Goal: Obtain resource: Download file/media

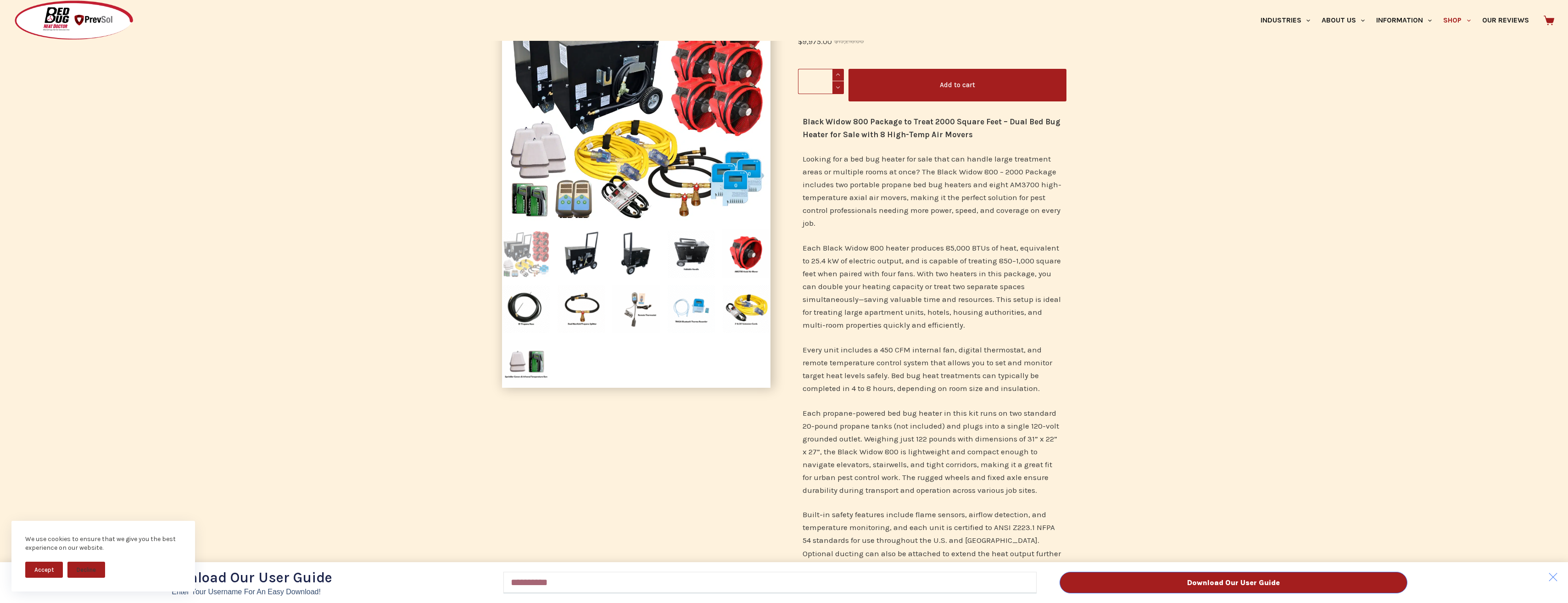
scroll to position [46, 0]
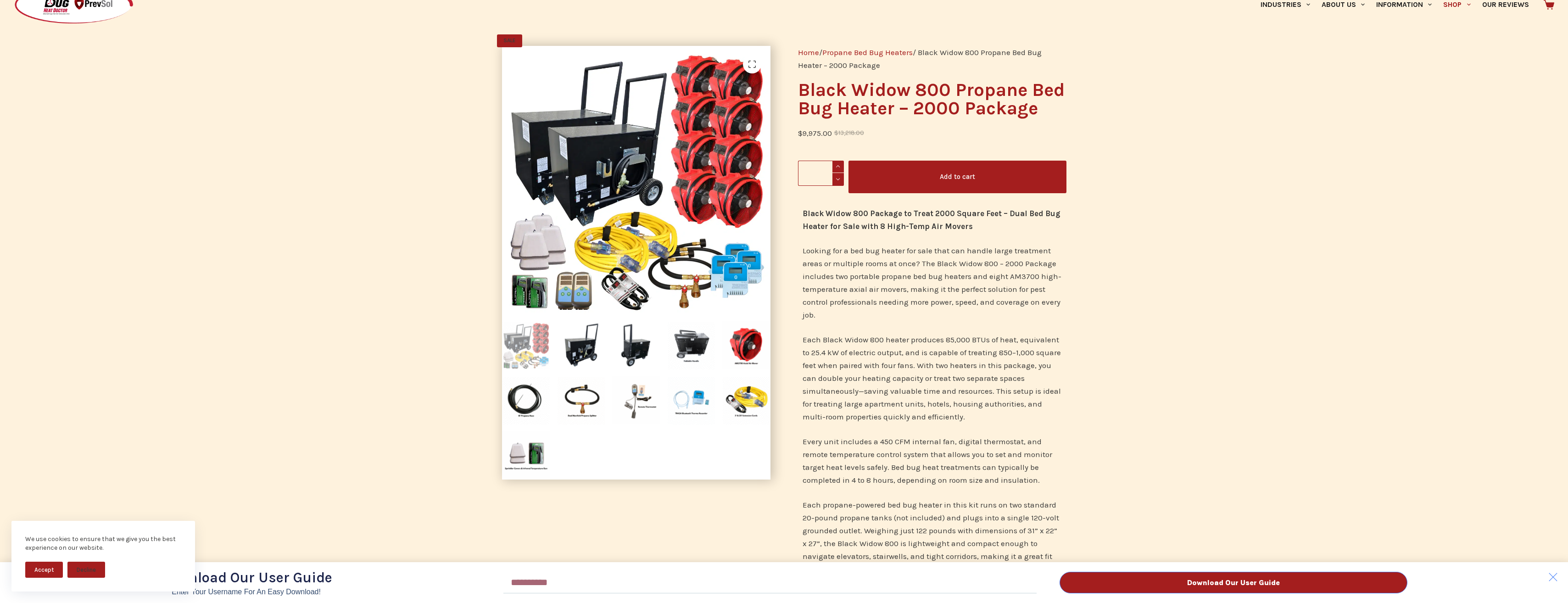
click at [589, 413] on div "Download Our User Guide Enter Your Username for an Easy Download! Email Downloa…" at bounding box center [784, 301] width 1568 height 603
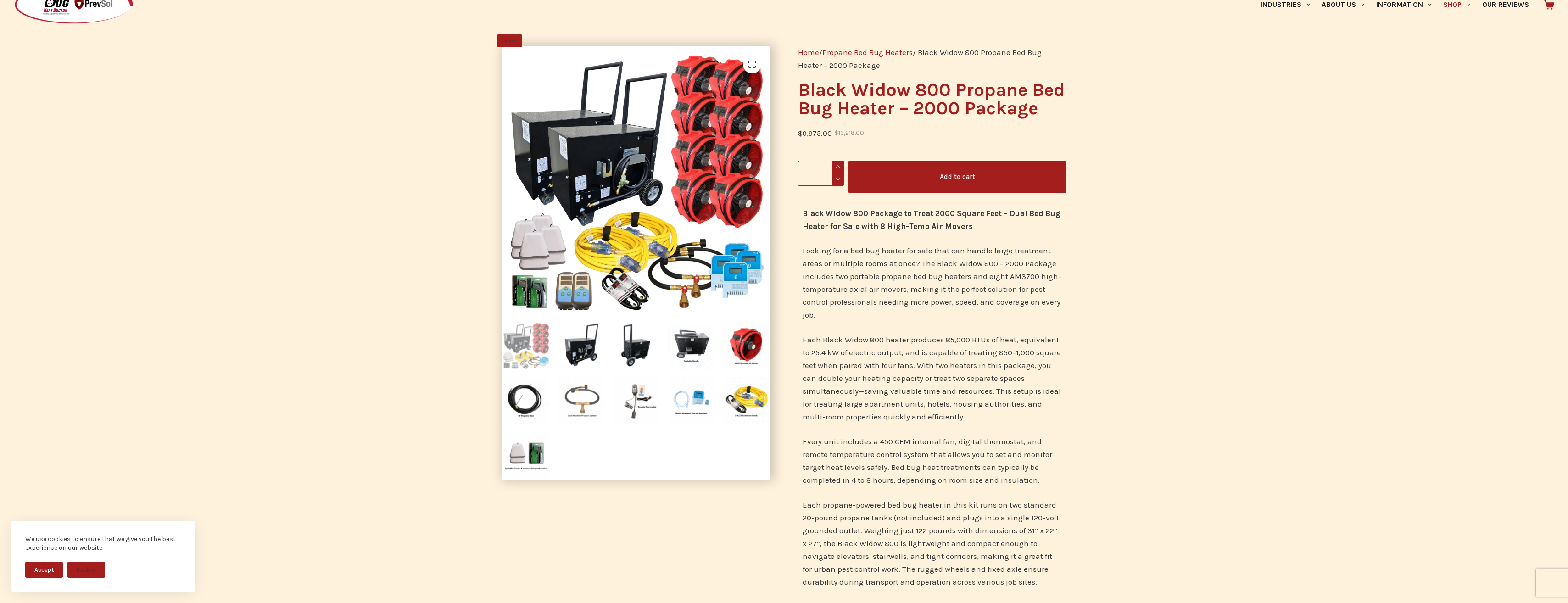
click at [594, 401] on img at bounding box center [581, 400] width 48 height 48
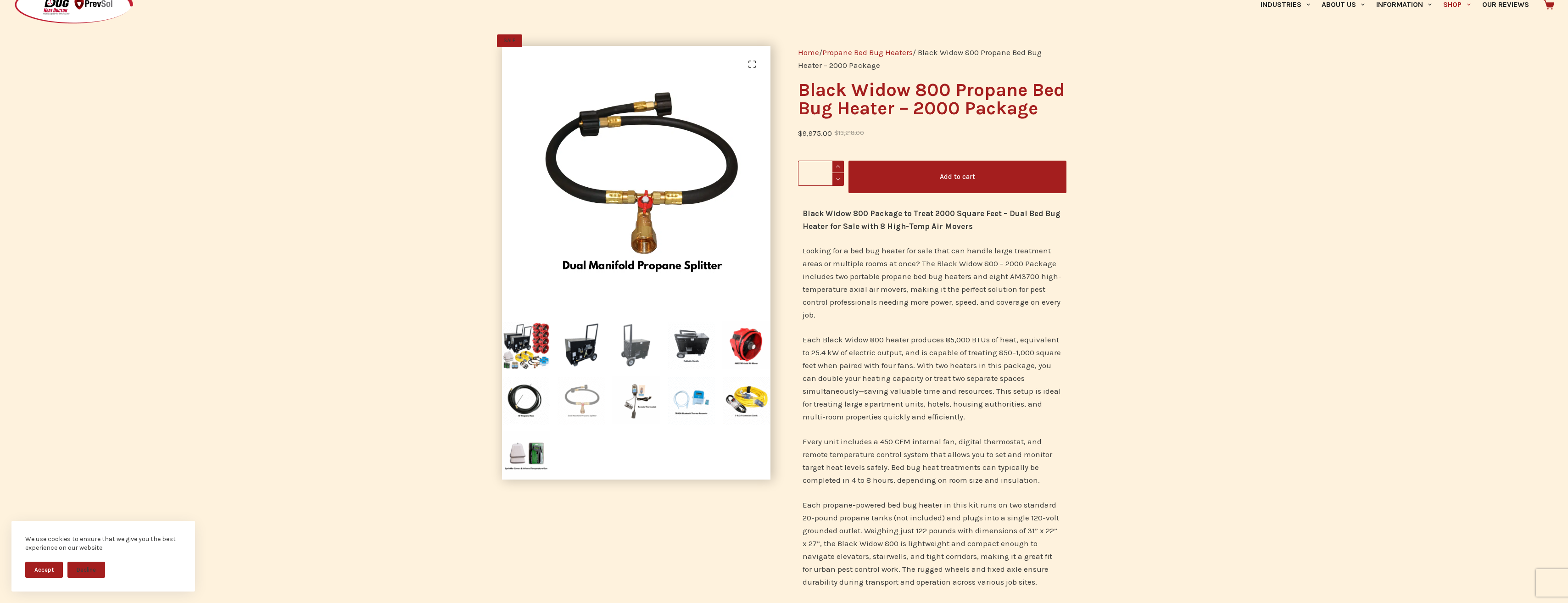
click at [641, 350] on img at bounding box center [636, 345] width 48 height 48
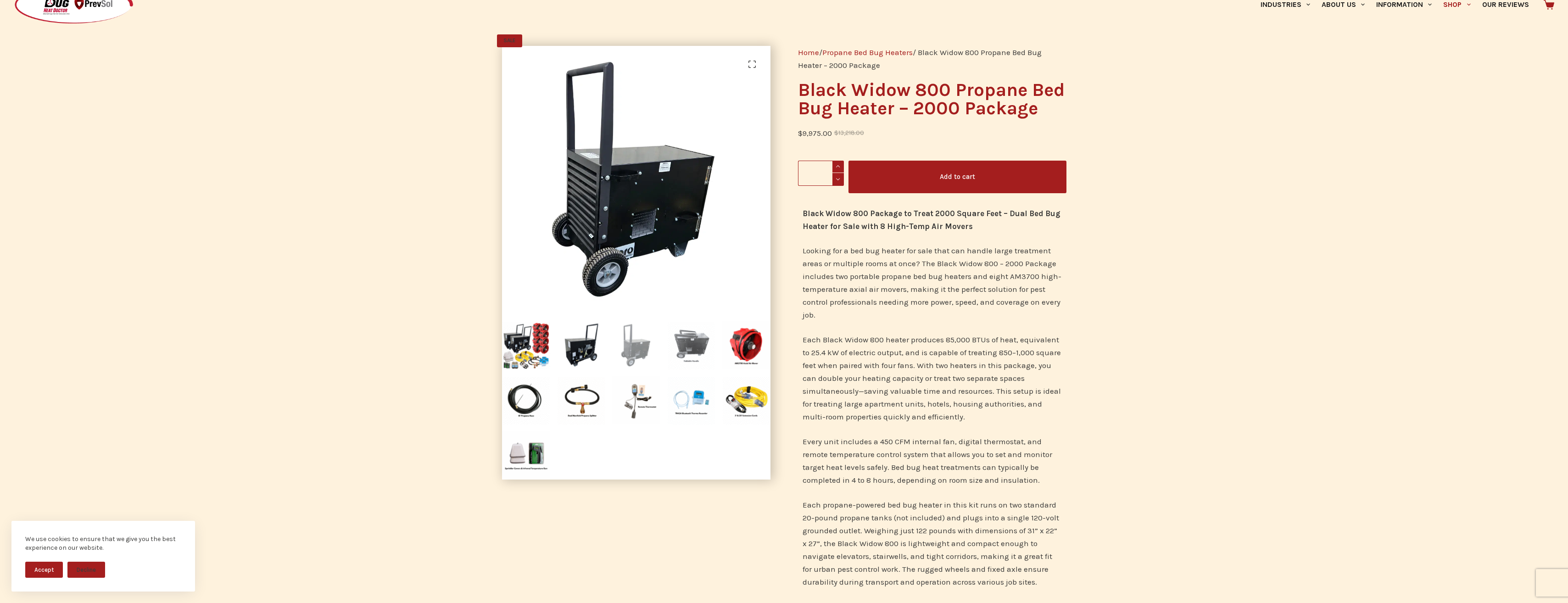
click at [699, 349] on img at bounding box center [691, 345] width 48 height 48
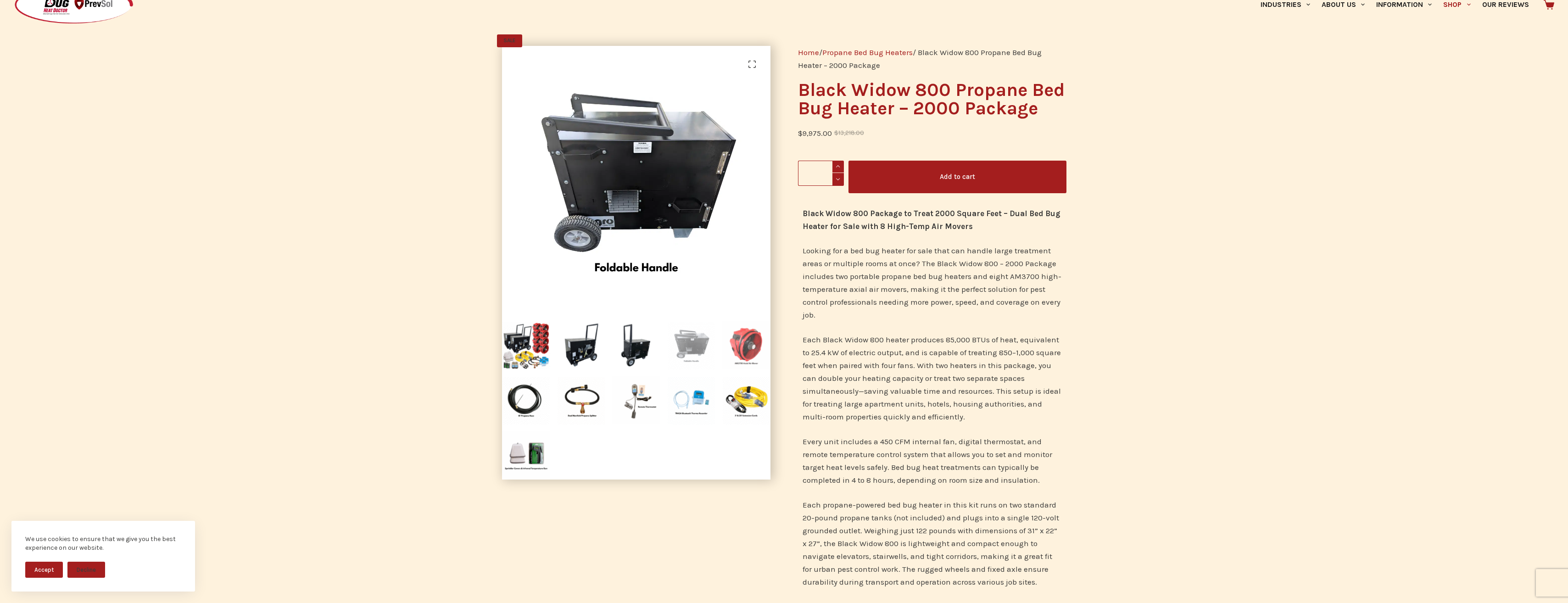
click at [743, 345] on img at bounding box center [746, 345] width 48 height 48
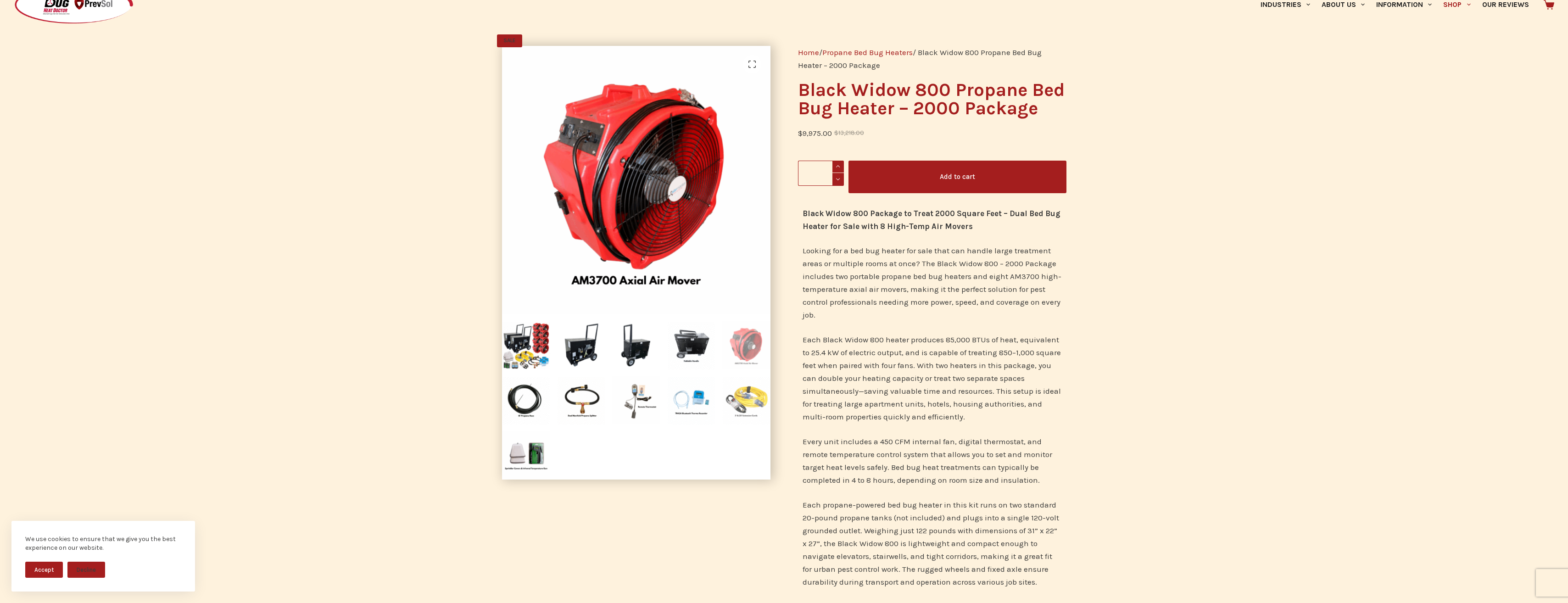
click at [755, 407] on img at bounding box center [746, 400] width 48 height 48
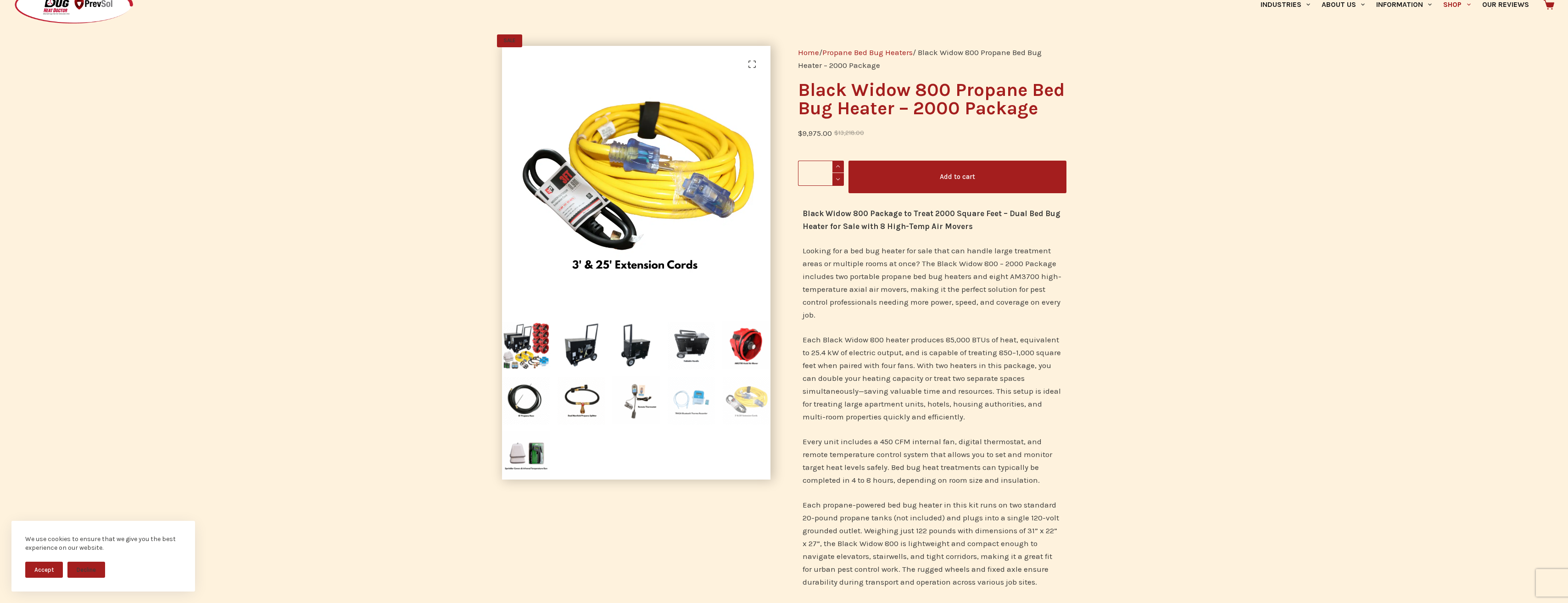
click at [690, 398] on img at bounding box center [691, 400] width 48 height 48
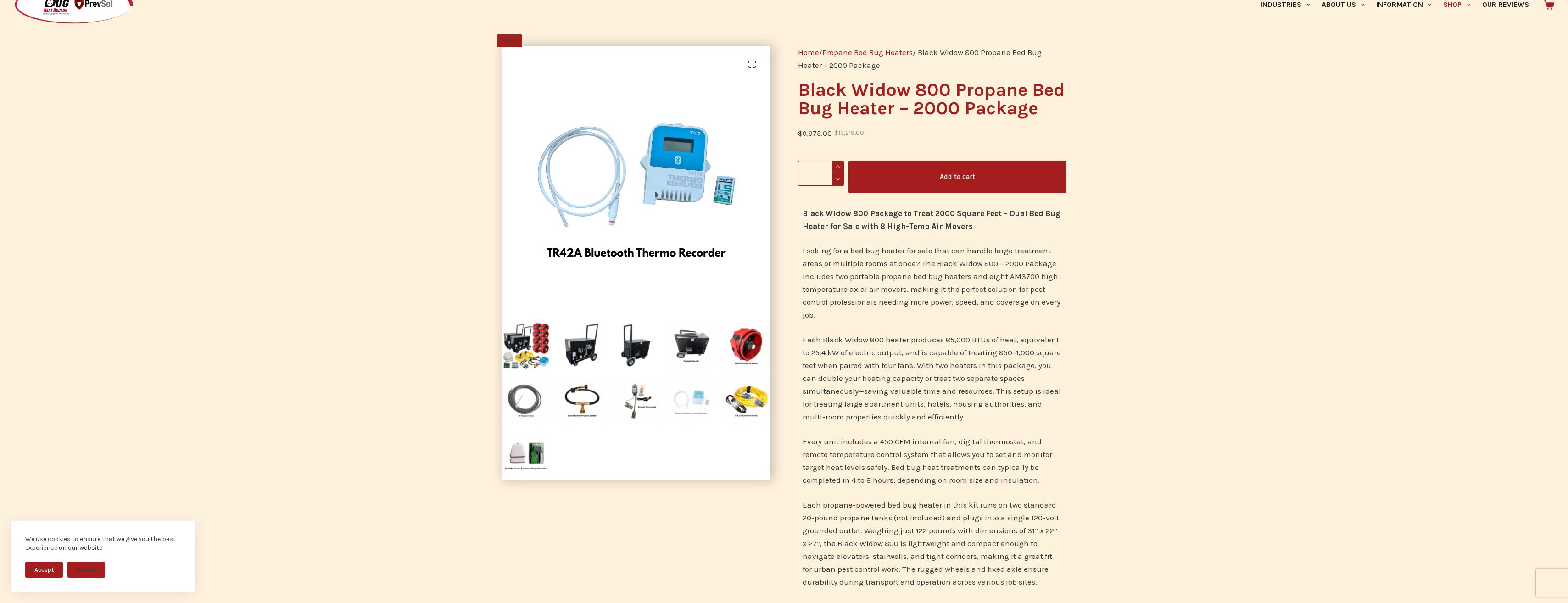
click at [529, 403] on img at bounding box center [526, 400] width 48 height 48
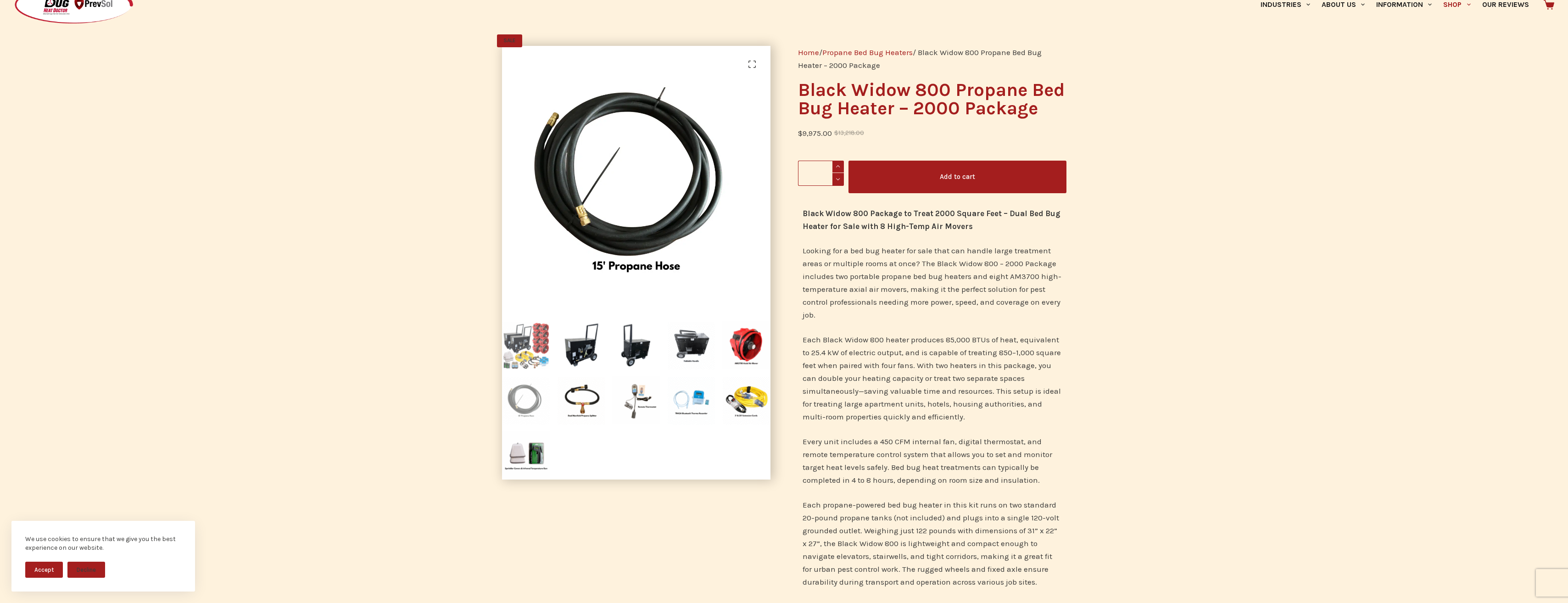
click at [523, 337] on img at bounding box center [526, 345] width 48 height 48
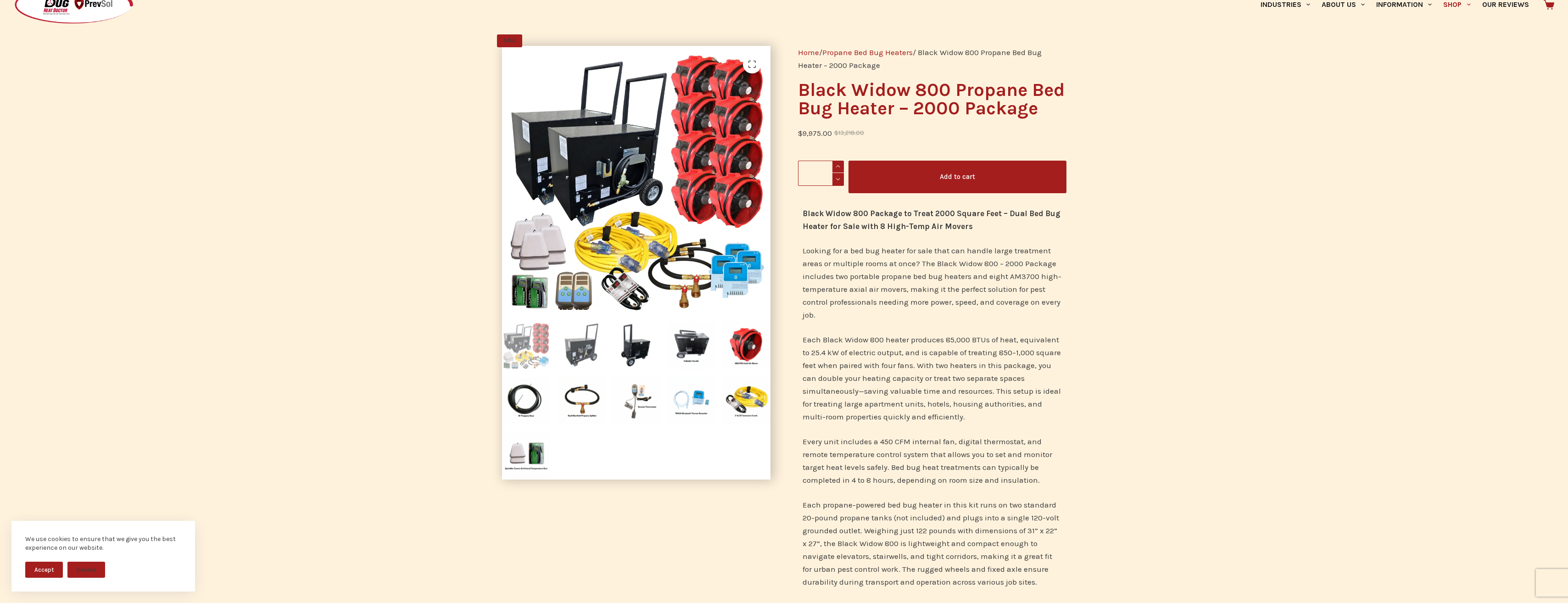
click at [578, 338] on img at bounding box center [581, 345] width 48 height 48
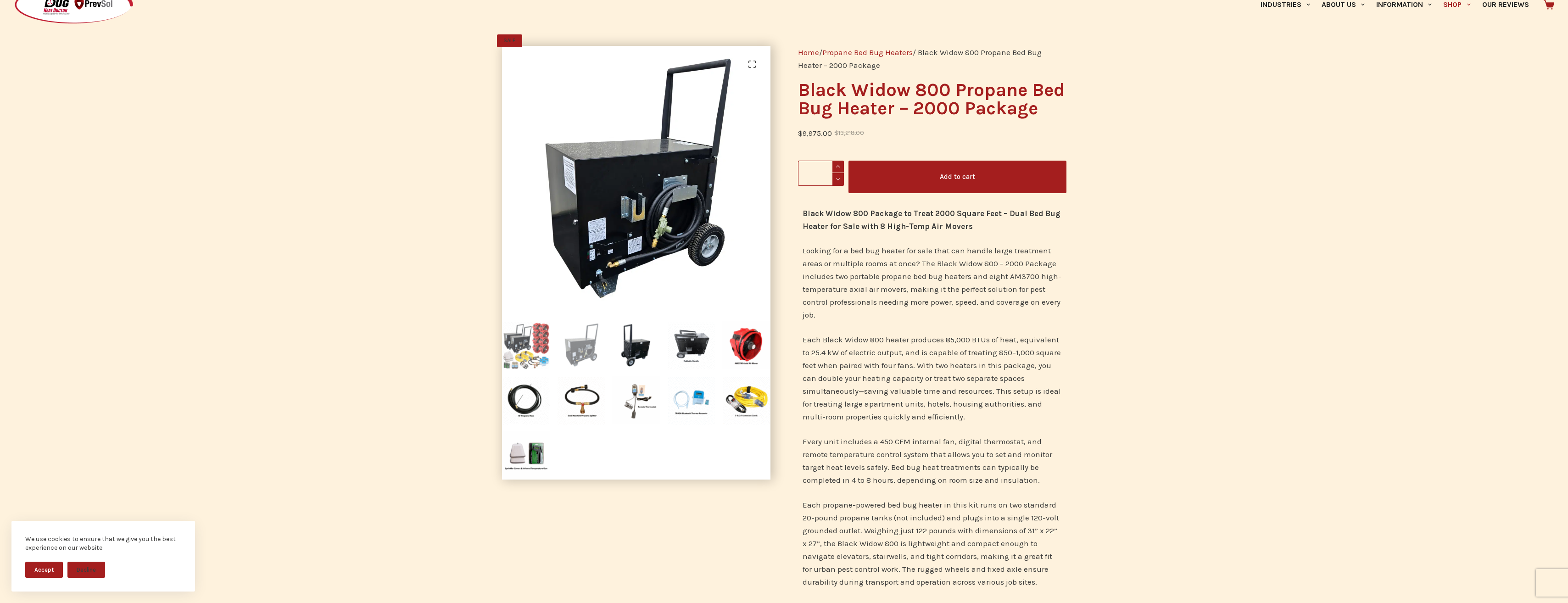
click at [512, 344] on img at bounding box center [526, 345] width 48 height 48
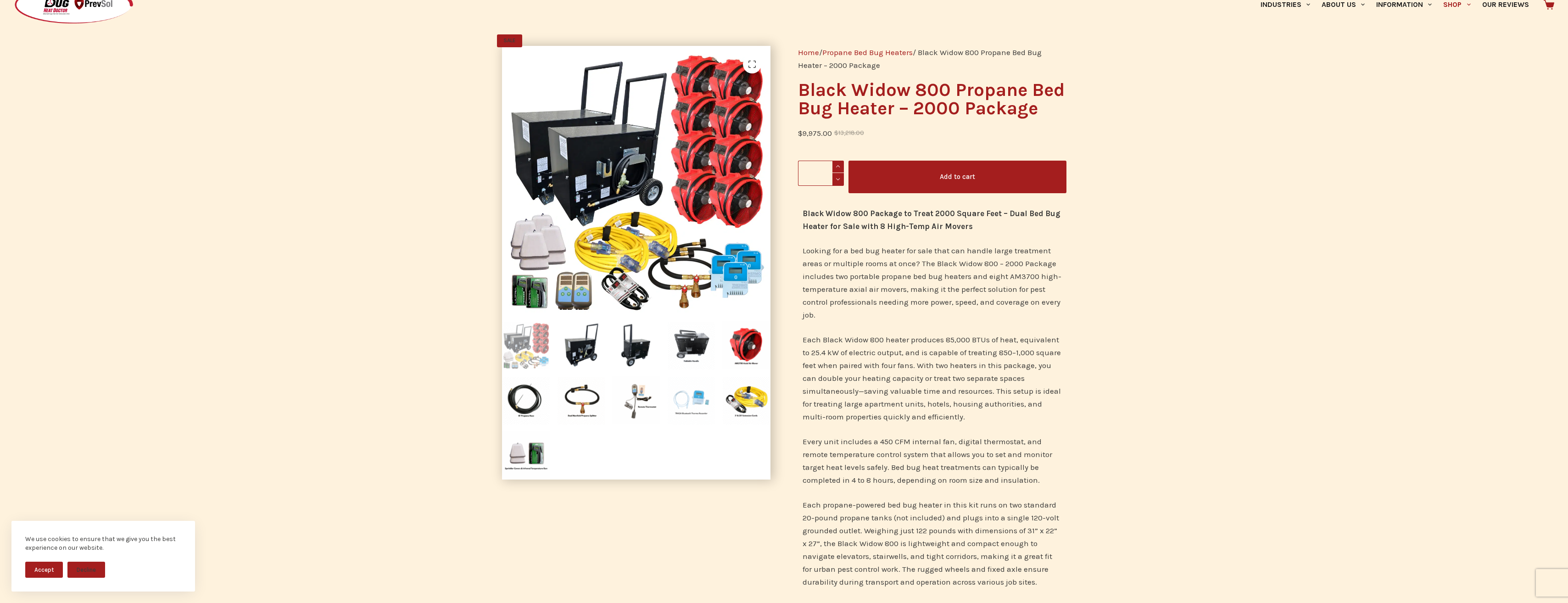
click at [694, 401] on img at bounding box center [691, 400] width 48 height 48
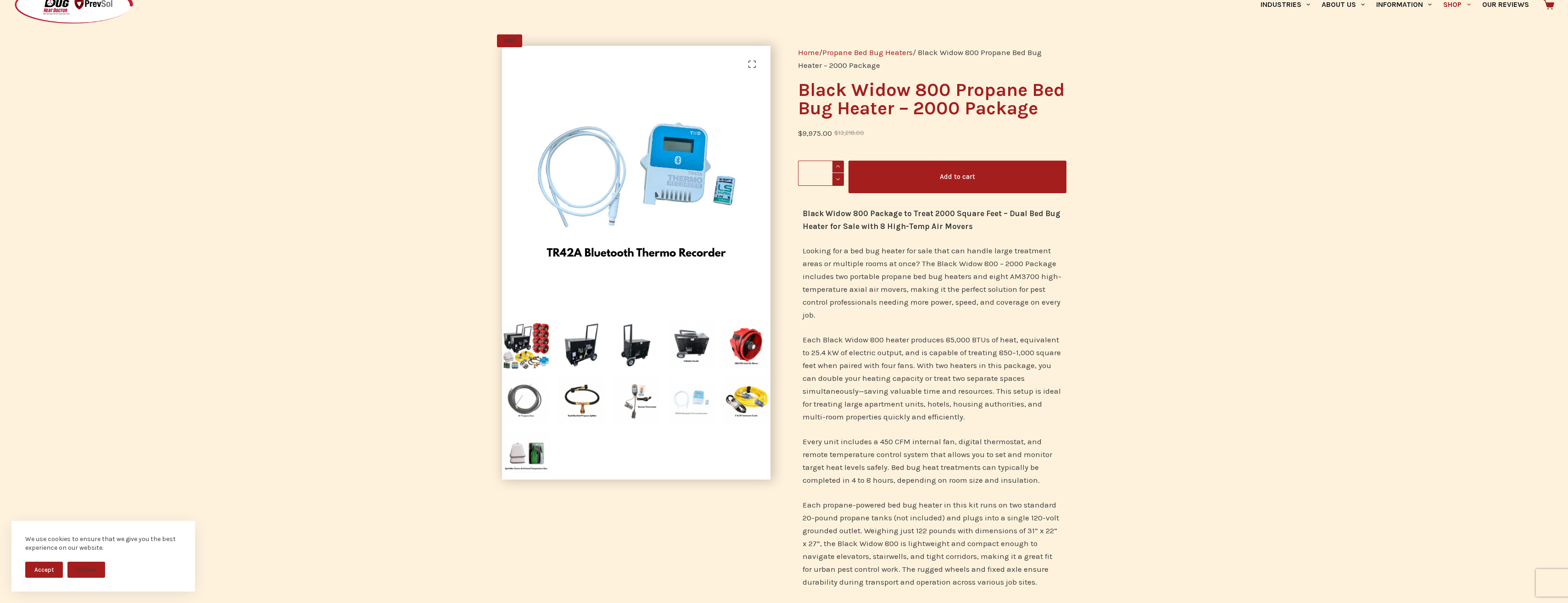
click at [515, 395] on img at bounding box center [526, 400] width 48 height 48
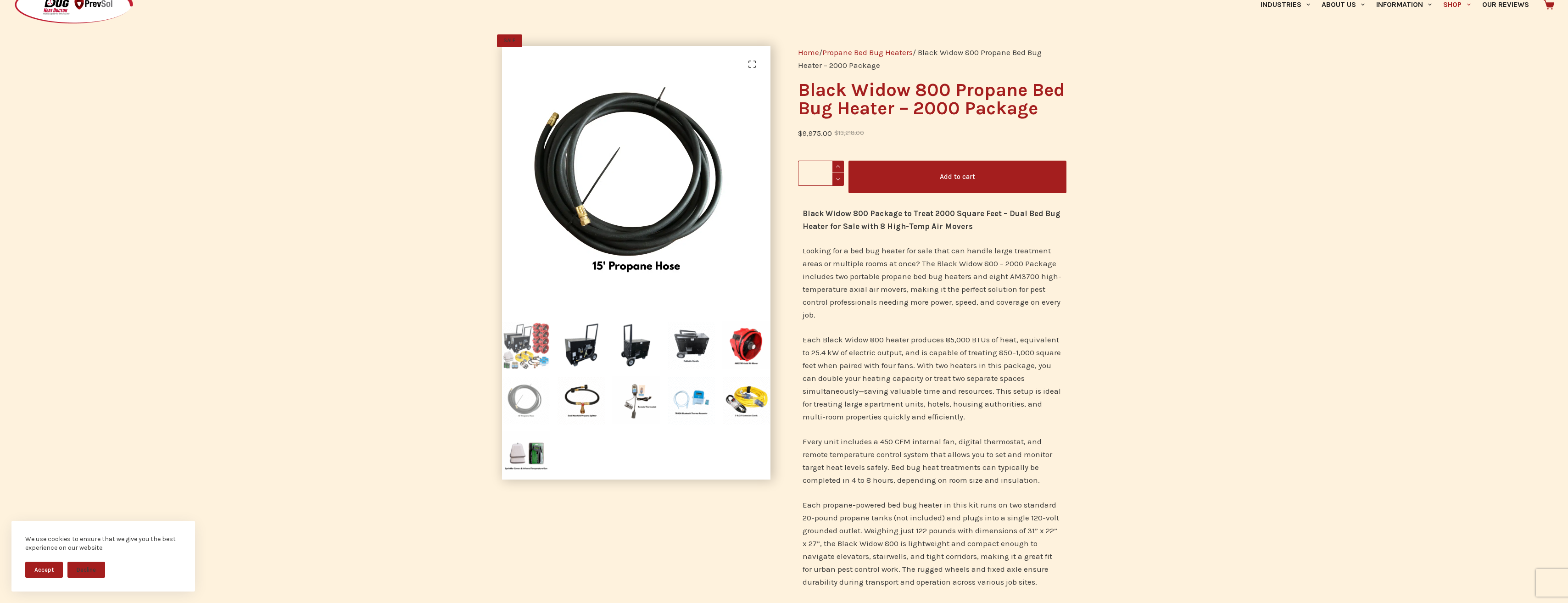
click at [540, 348] on img at bounding box center [526, 345] width 48 height 48
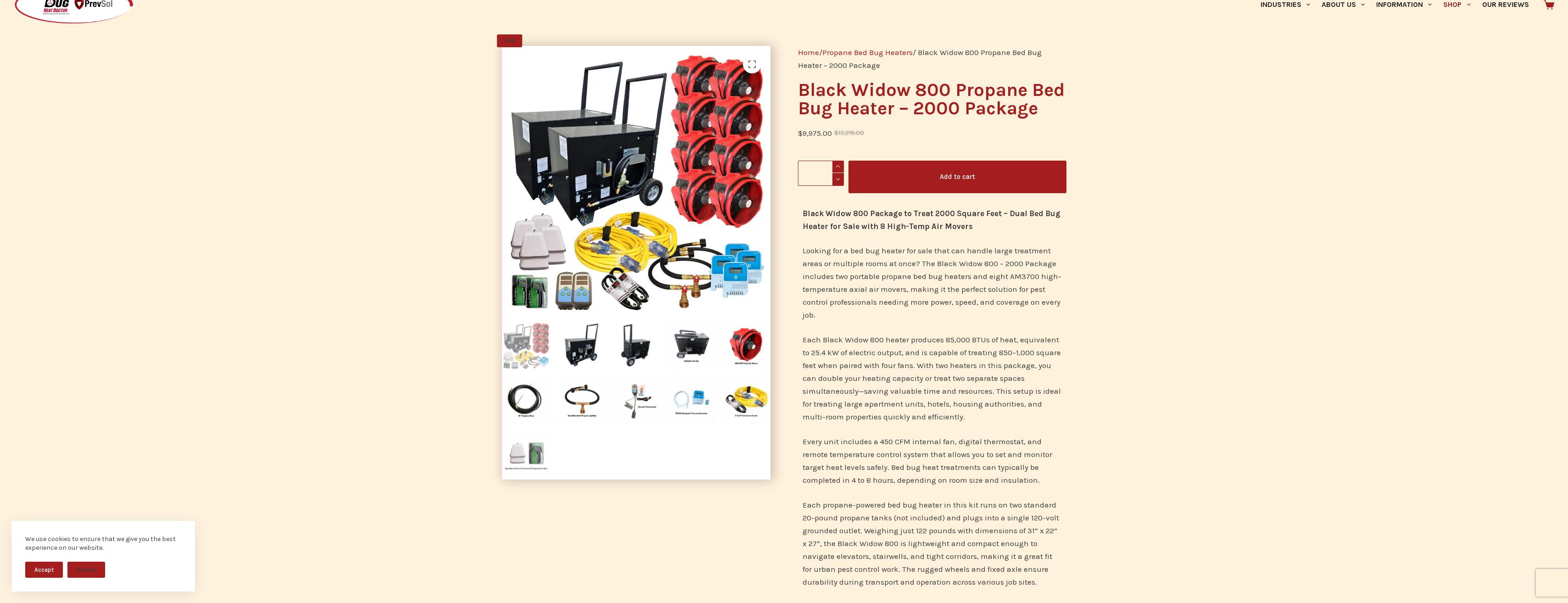
click at [535, 447] on img at bounding box center [526, 455] width 48 height 48
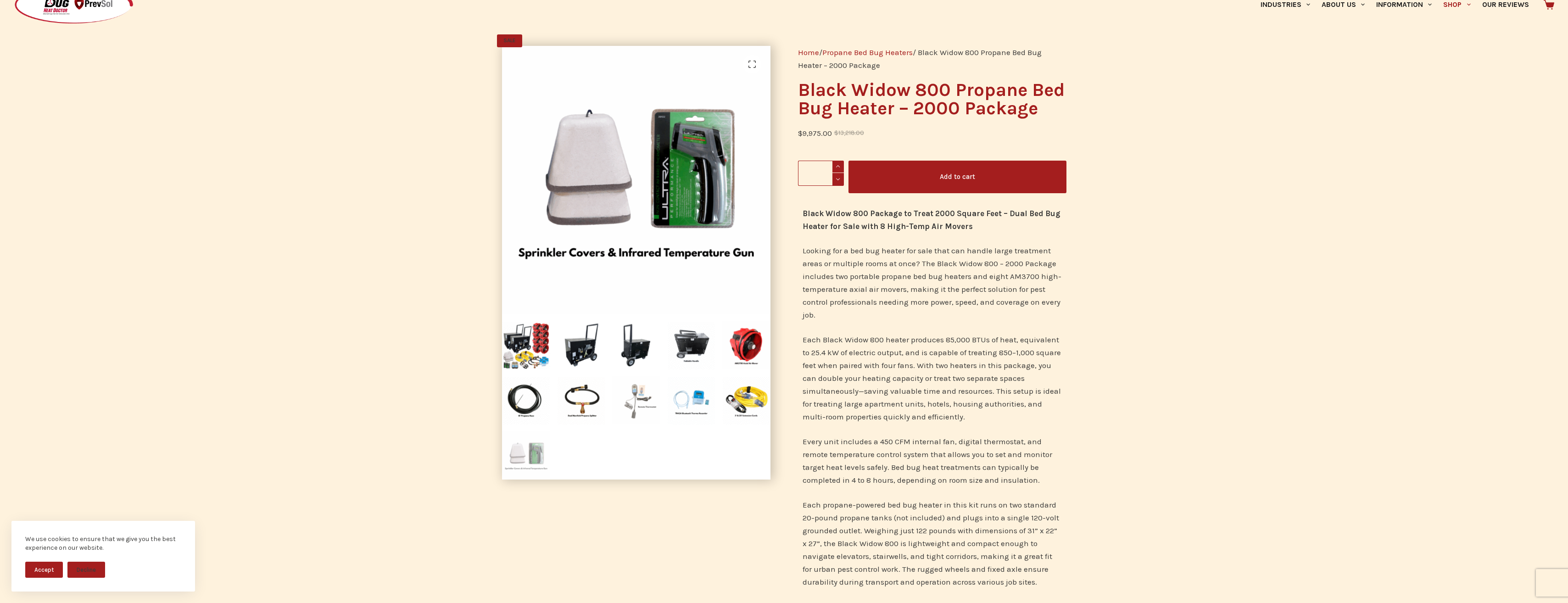
click at [636, 393] on img at bounding box center [636, 400] width 48 height 48
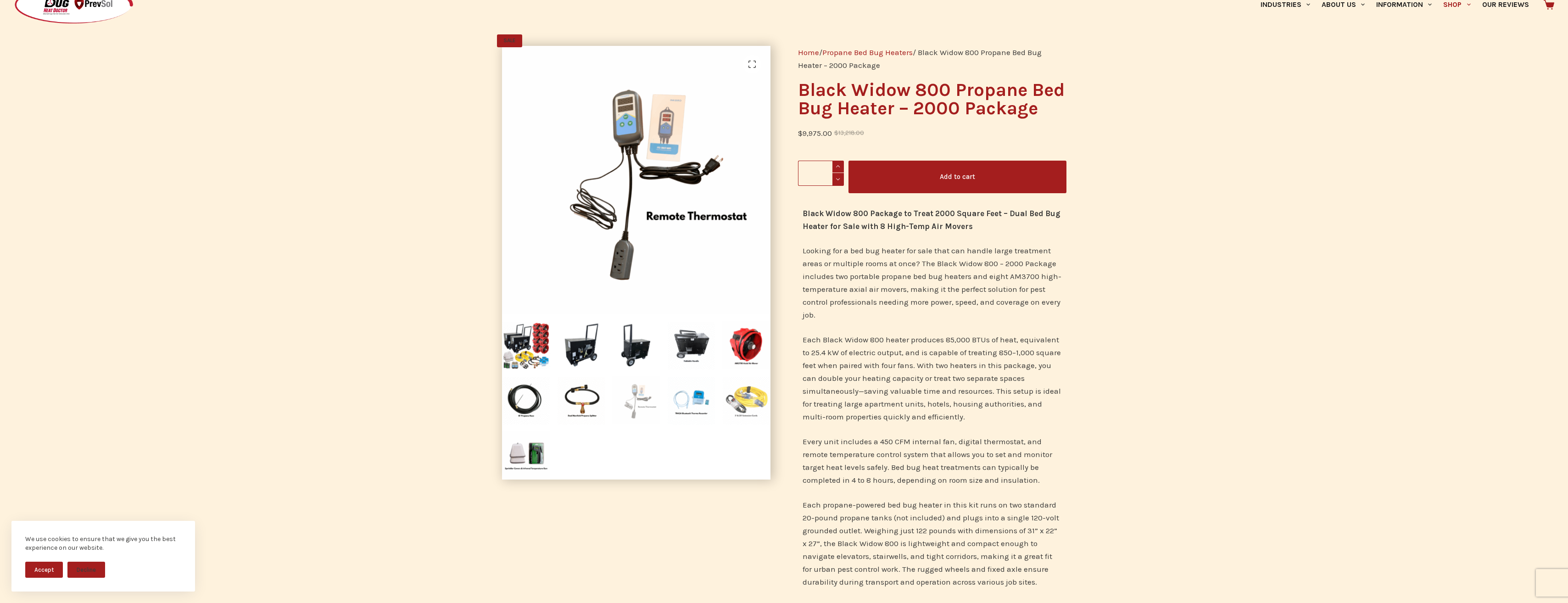
click at [744, 397] on img at bounding box center [746, 400] width 48 height 48
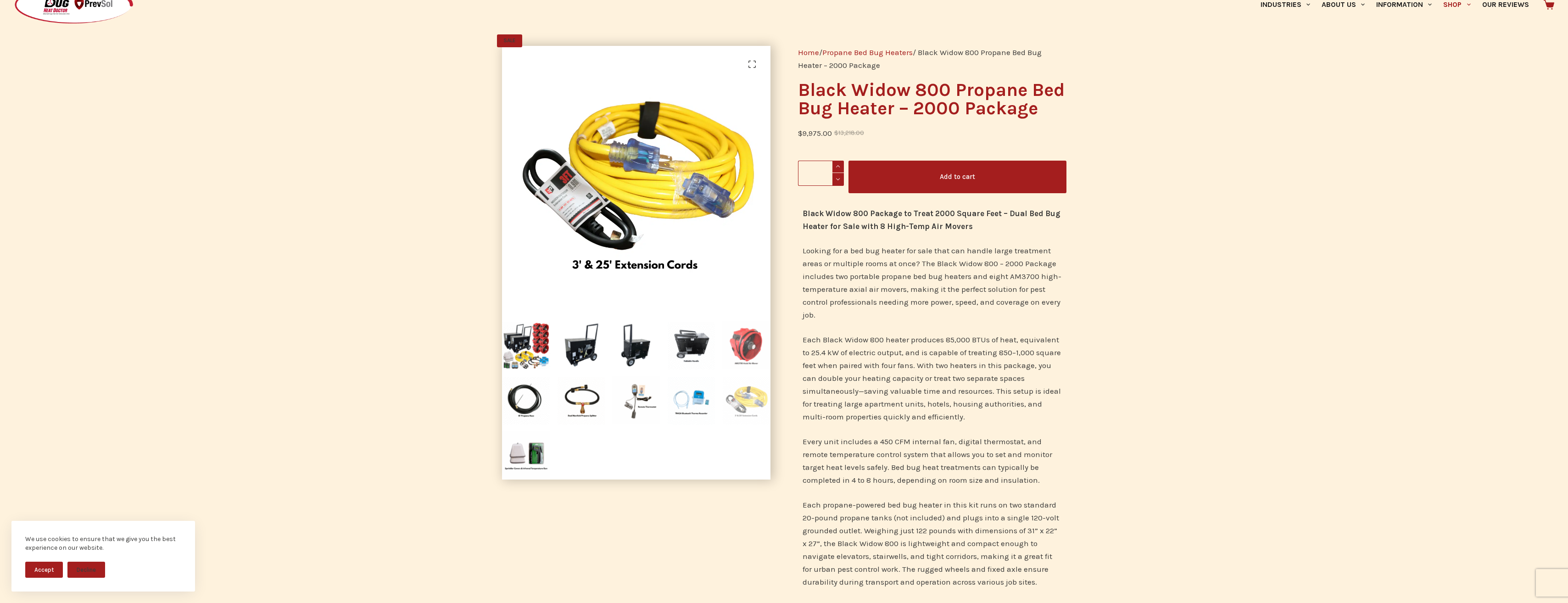
click at [740, 344] on img at bounding box center [746, 345] width 48 height 48
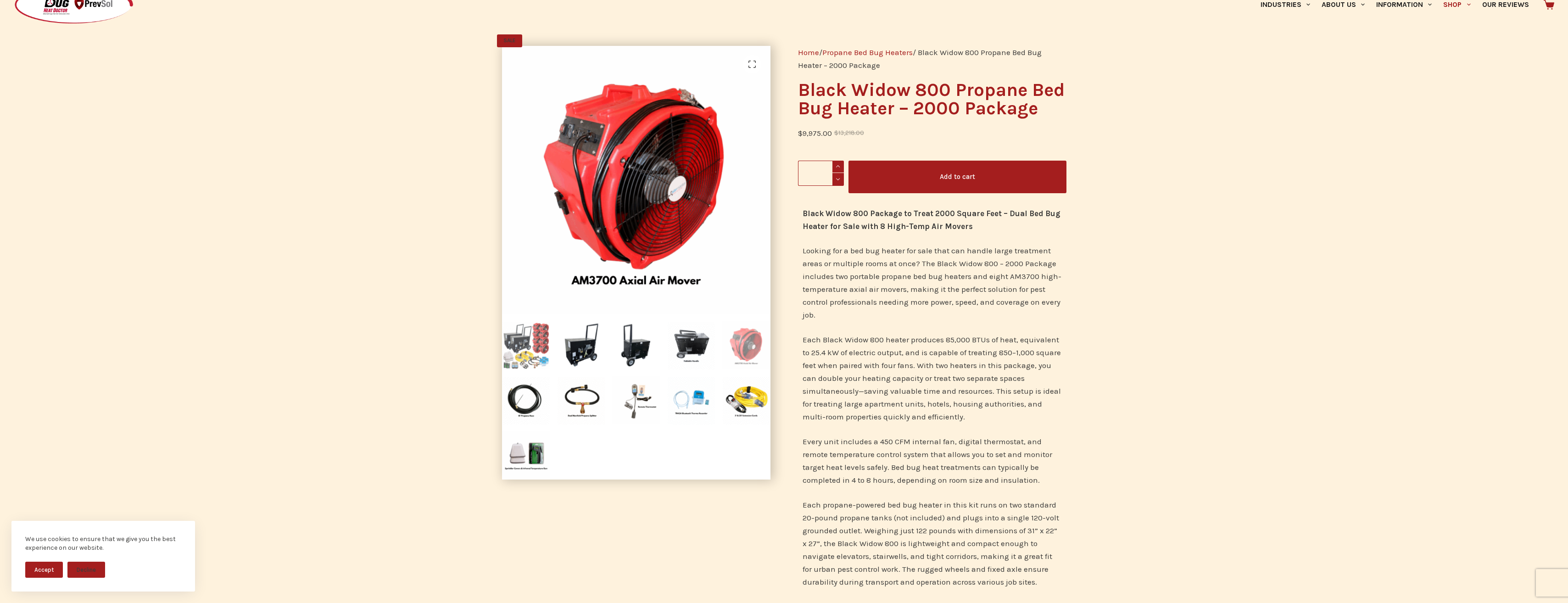
click at [544, 349] on img at bounding box center [526, 345] width 48 height 48
